Goal: Obtain resource: Download file/media

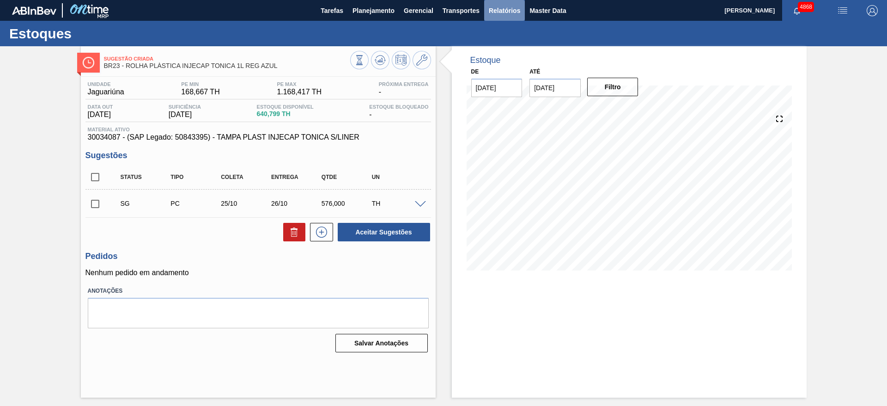
click at [509, 12] on span "Relatórios" at bounding box center [504, 10] width 31 height 11
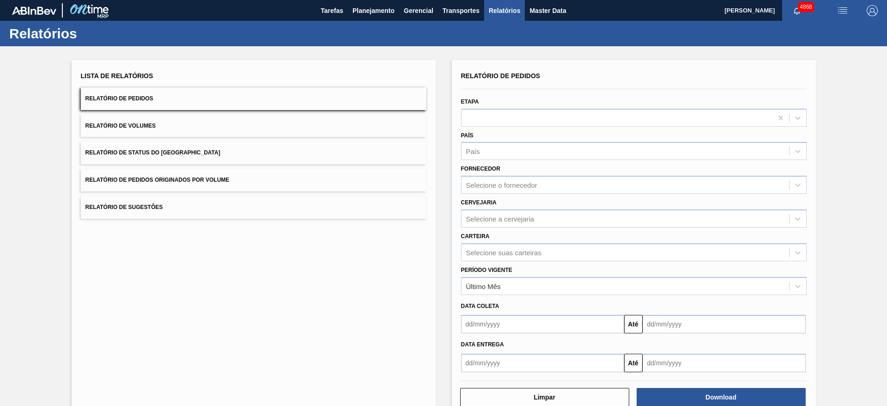
click at [231, 151] on button "Relatório de Status do [GEOGRAPHIC_DATA]" at bounding box center [254, 152] width 346 height 23
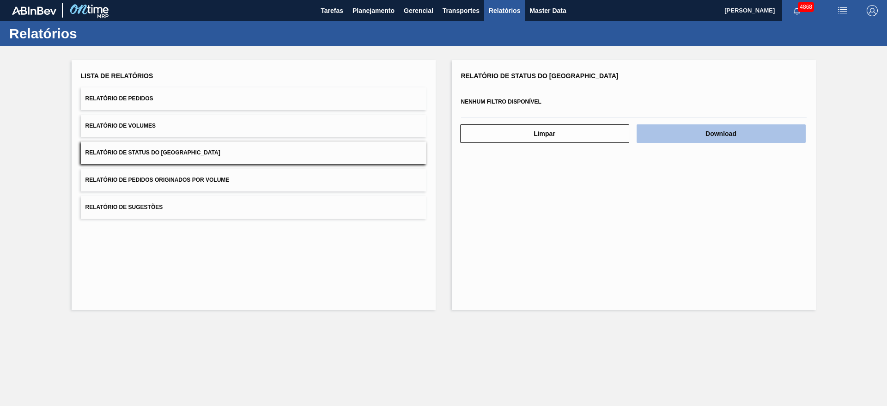
click at [591, 139] on button "Download" at bounding box center [721, 133] width 169 height 18
click at [217, 95] on button "Relatório de Pedidos" at bounding box center [254, 98] width 346 height 23
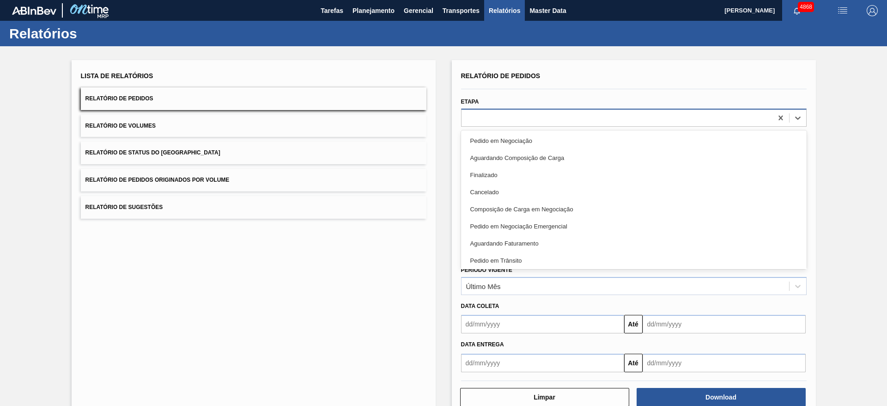
click at [535, 119] on div at bounding box center [617, 117] width 311 height 13
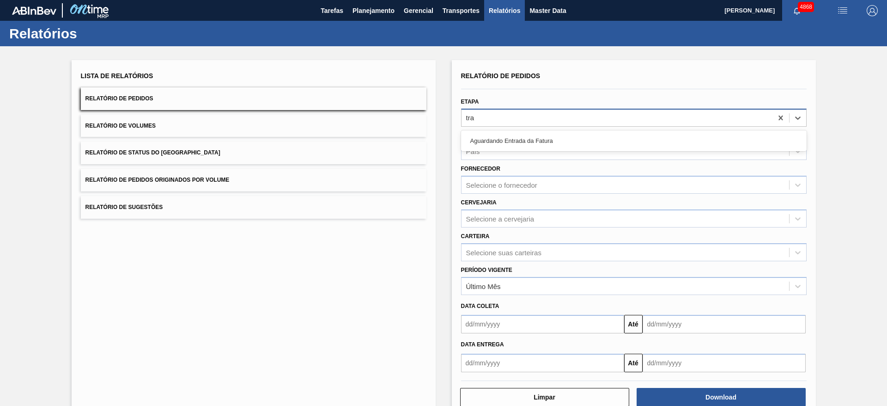
type input "tr"
click at [525, 138] on div "Pedido em Trânsito" at bounding box center [634, 140] width 346 height 17
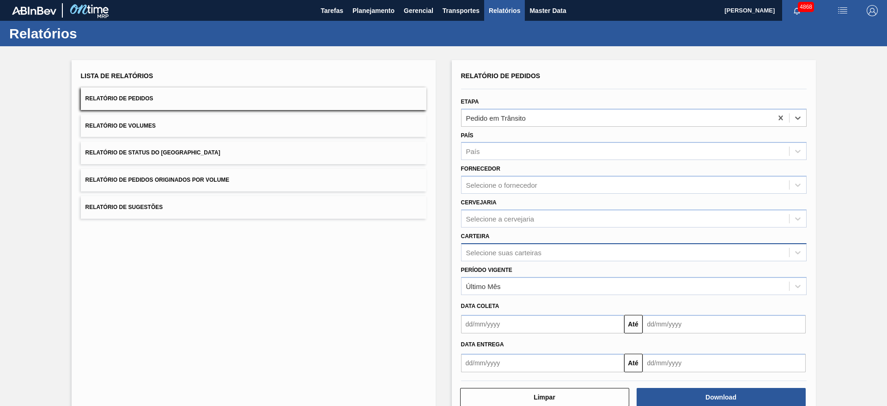
click at [548, 251] on div "Selecione suas carteiras" at bounding box center [626, 251] width 328 height 13
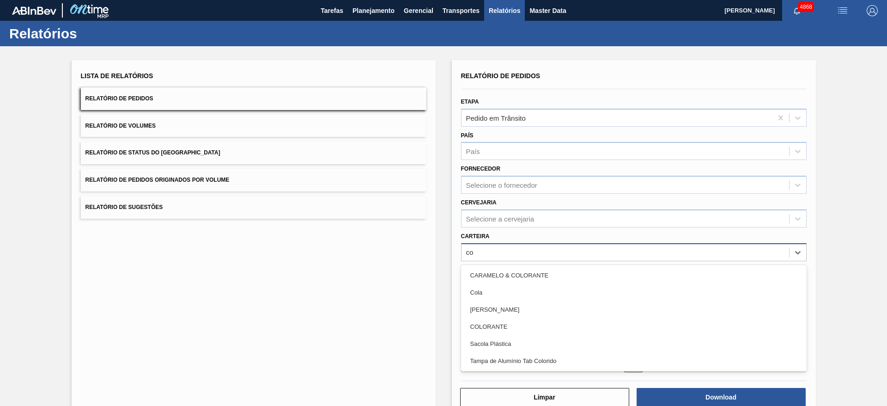
type input "col"
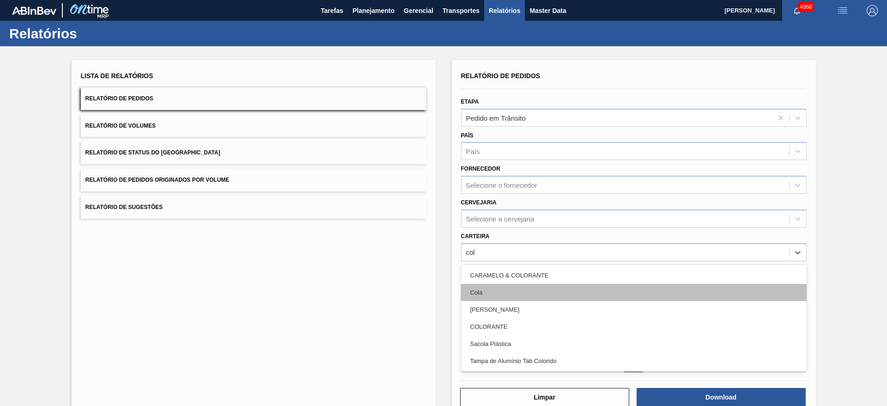
click at [496, 270] on div "Cola" at bounding box center [634, 292] width 346 height 17
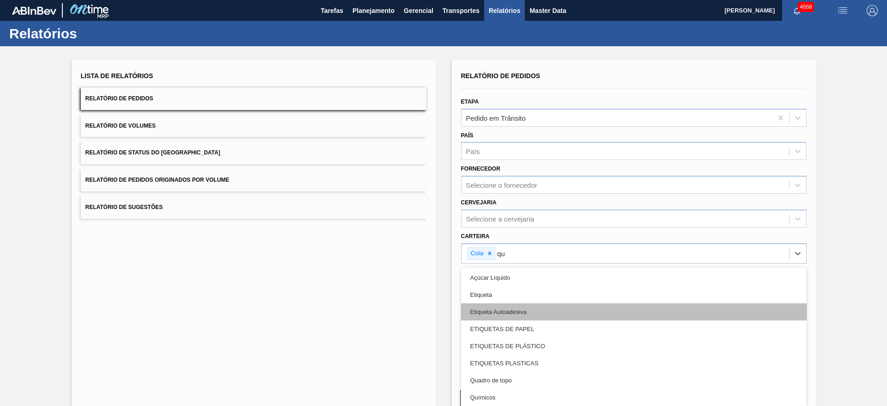
type input "quí"
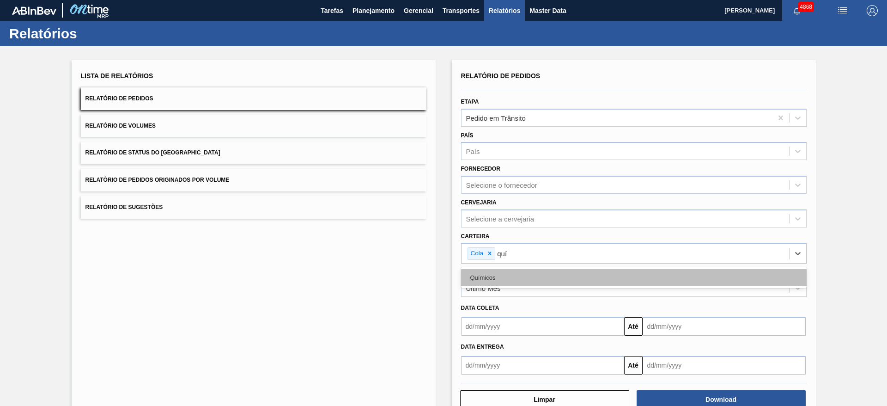
click at [538, 270] on div "Químicos" at bounding box center [634, 277] width 346 height 17
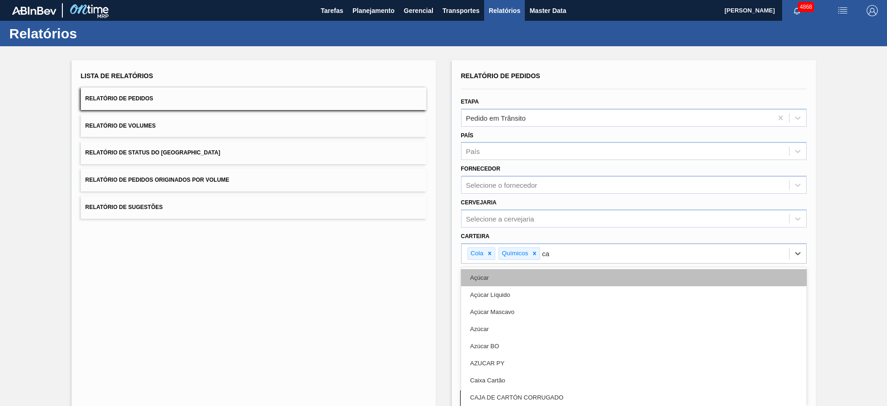
type input "c"
type input "coa"
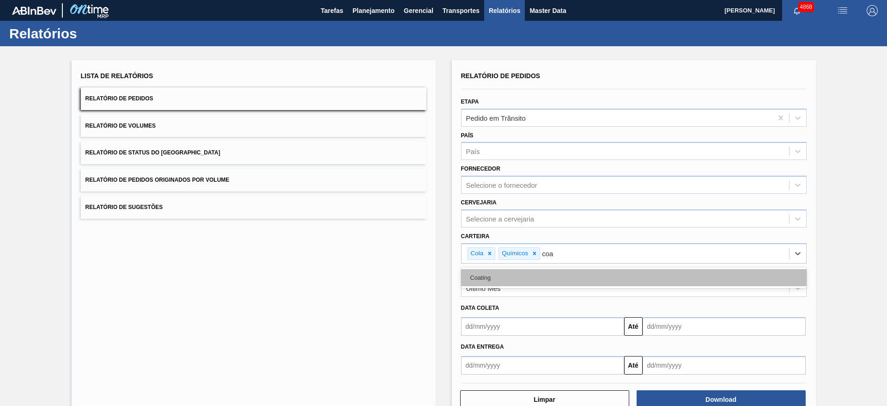
click at [541, 270] on div "Coating" at bounding box center [634, 277] width 346 height 17
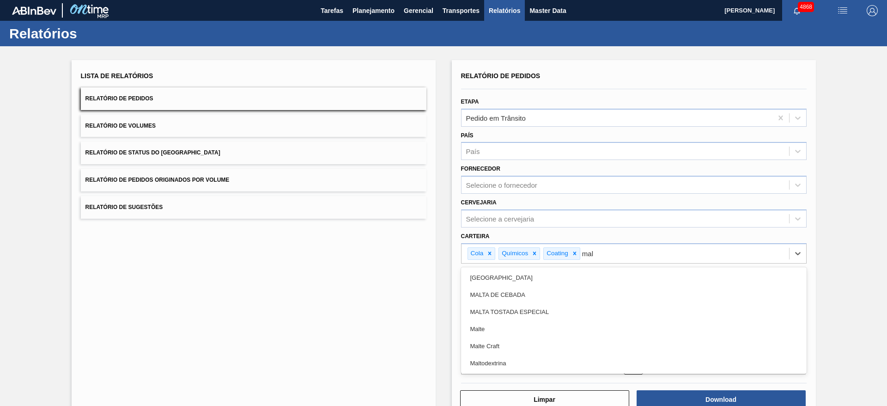
type input "malt"
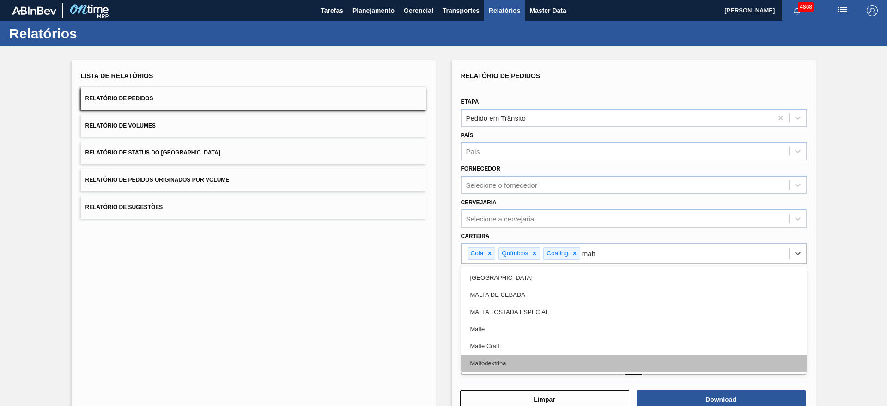
click at [519, 270] on div "Maltodextrina" at bounding box center [634, 362] width 346 height 17
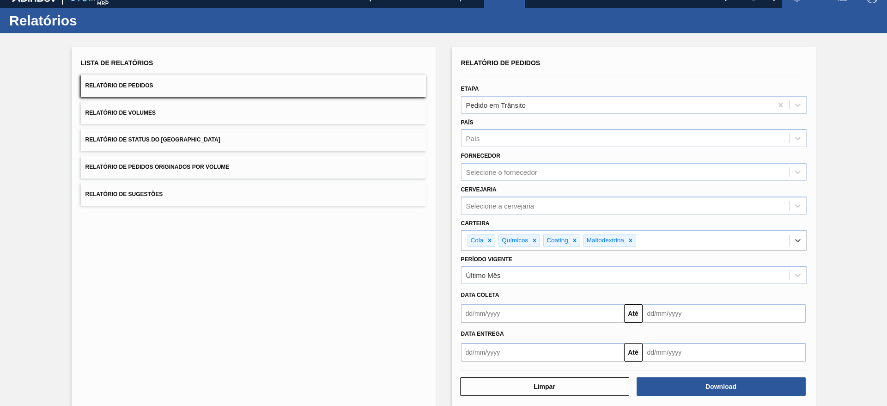
scroll to position [24, 0]
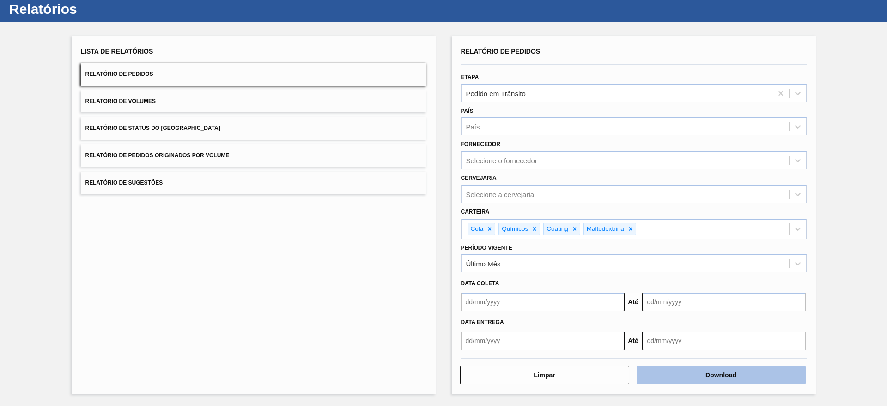
click at [591, 270] on button "Download" at bounding box center [721, 374] width 169 height 18
click at [591, 123] on div "Lista de Relatórios Relatório de Pedidos Relatório de Volumes Relatório de Stat…" at bounding box center [443, 214] width 887 height 384
